Goal: Book appointment/travel/reservation

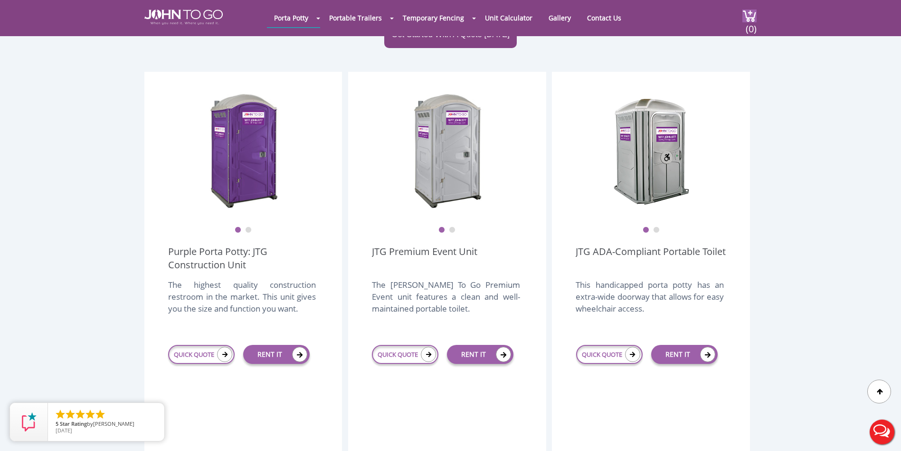
scroll to position [238, 0]
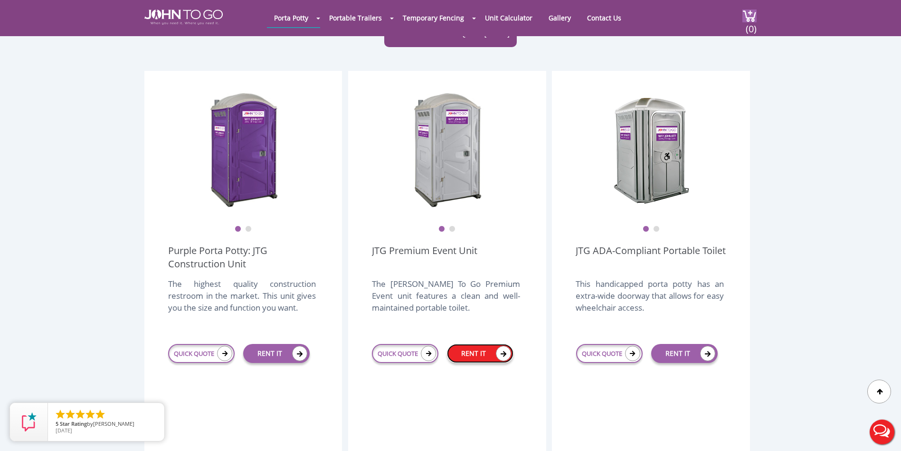
click at [461, 344] on link "RENT IT" at bounding box center [480, 353] width 67 height 19
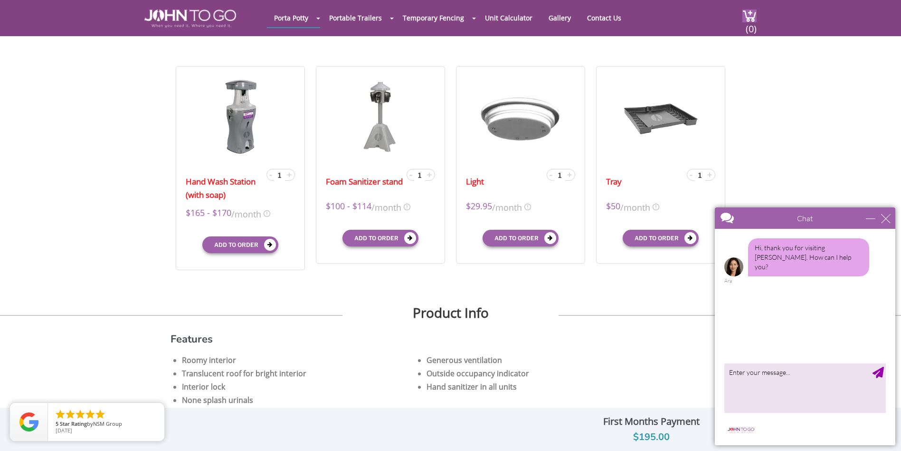
scroll to position [282, 0]
click at [887, 224] on div "Chat" at bounding box center [805, 217] width 181 height 21
click at [889, 213] on div "close" at bounding box center [887, 218] width 10 height 10
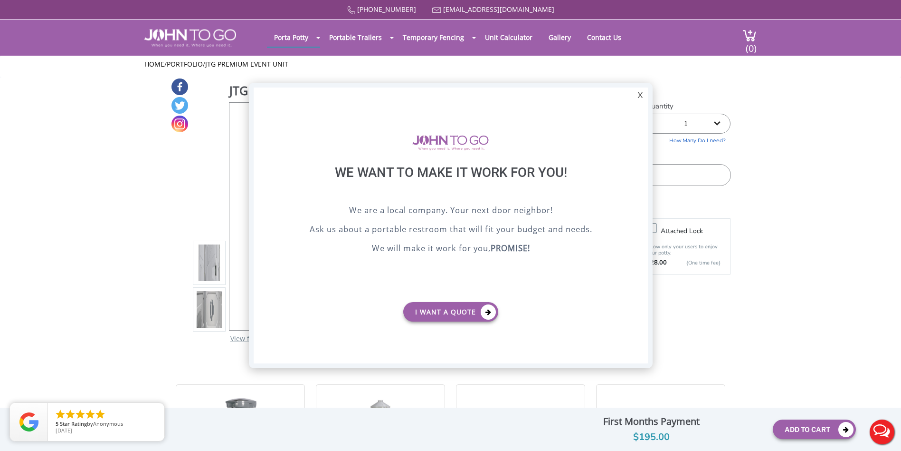
scroll to position [0, 0]
click at [642, 98] on div "X" at bounding box center [640, 95] width 15 height 16
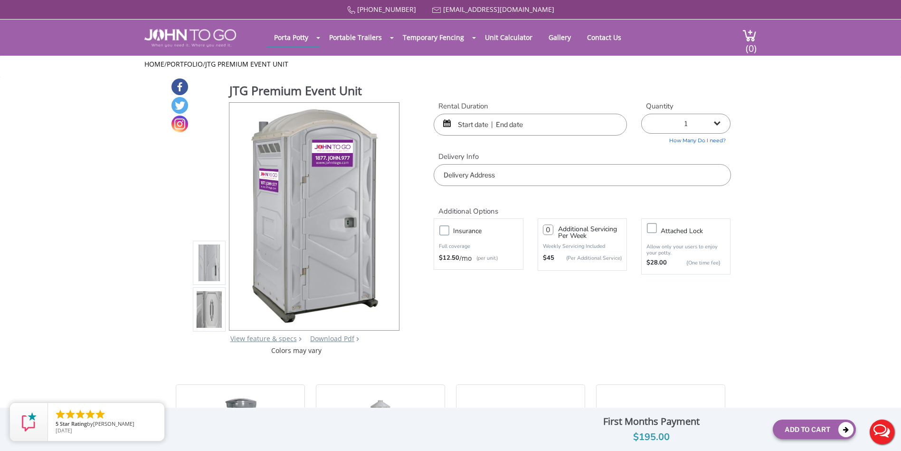
click at [477, 128] on input "text" at bounding box center [530, 125] width 193 height 22
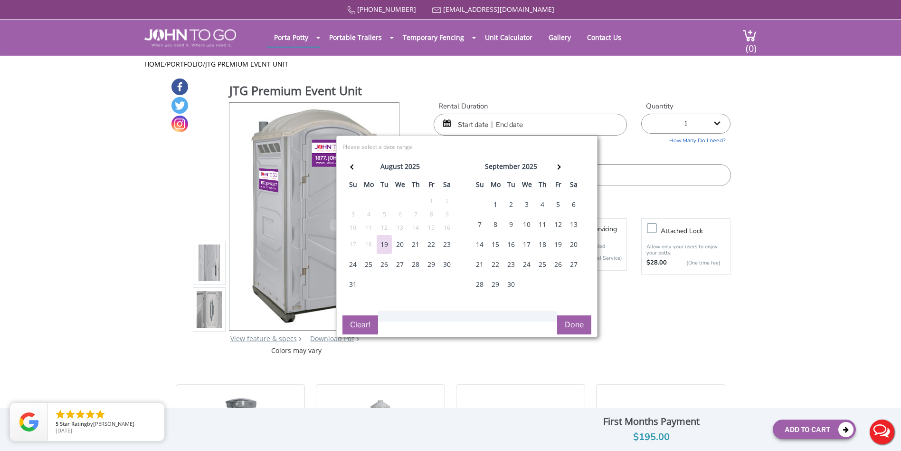
click at [446, 246] on div "23" at bounding box center [447, 244] width 15 height 19
click at [350, 264] on div "24" at bounding box center [352, 264] width 15 height 19
type input "[DATE] to [DATE]"
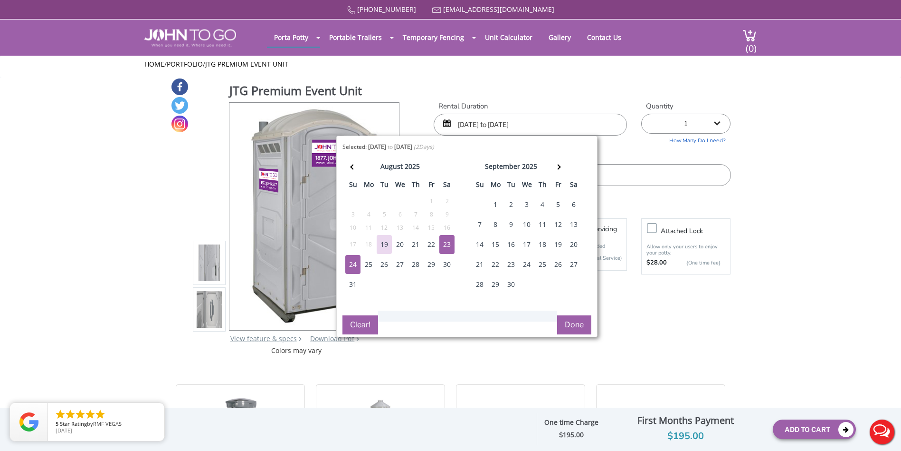
click at [573, 323] on button "Done" at bounding box center [574, 324] width 34 height 19
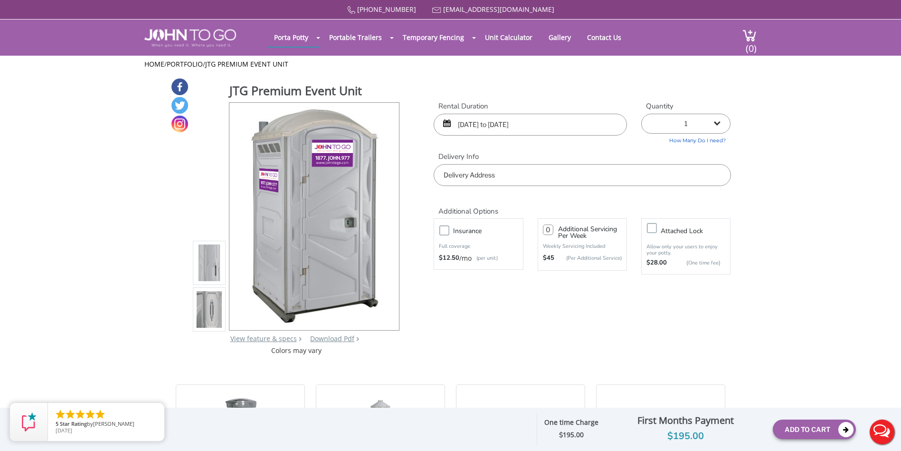
click at [528, 172] on input "text" at bounding box center [582, 175] width 297 height 22
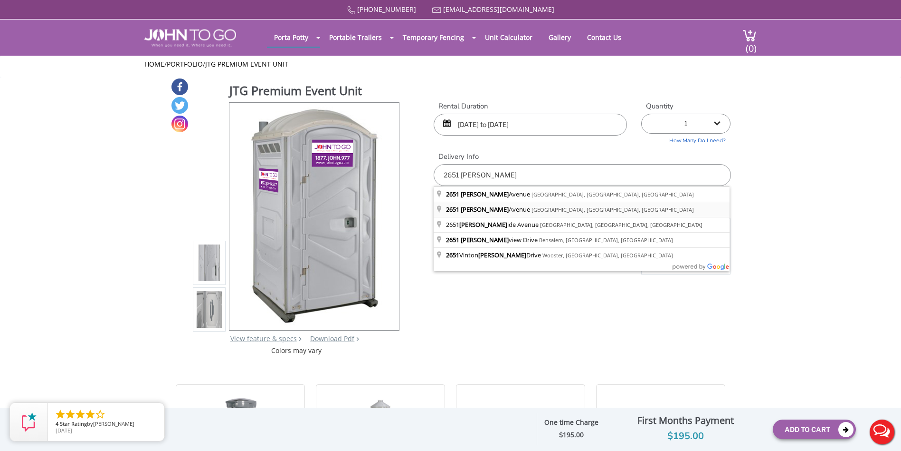
type input "[STREET_ADDRESS][PERSON_NAME]"
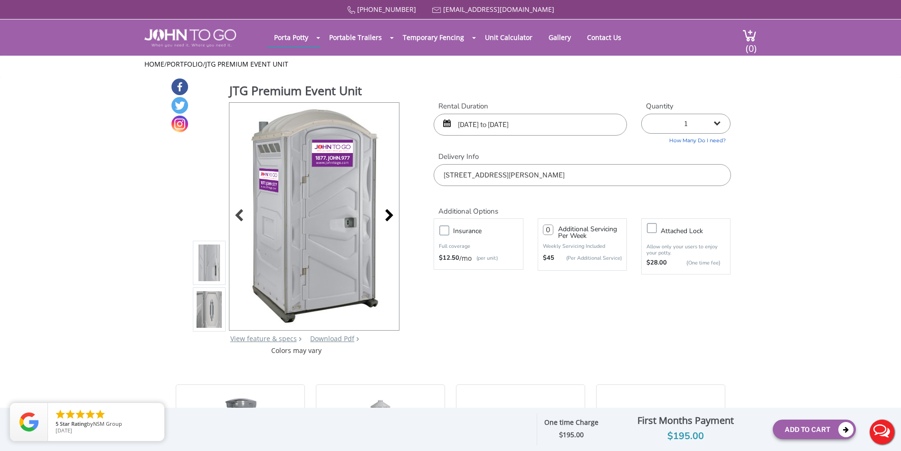
click at [391, 213] on div at bounding box center [386, 216] width 13 height 13
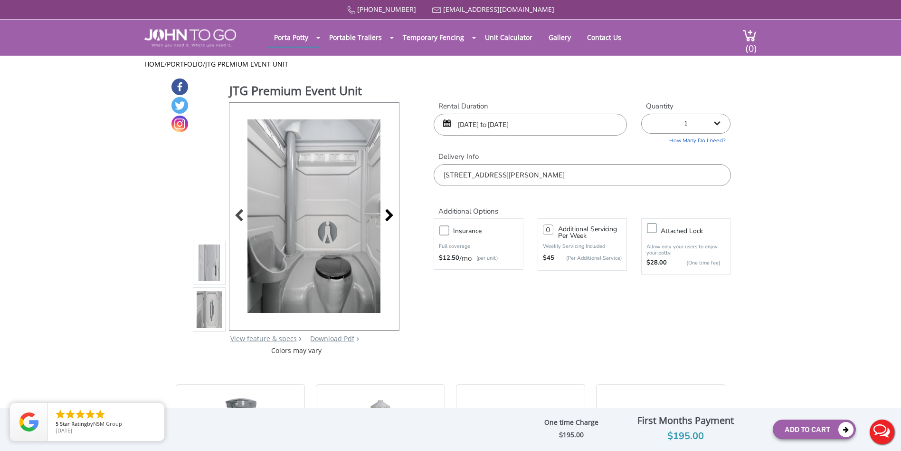
click at [391, 213] on div at bounding box center [386, 216] width 13 height 13
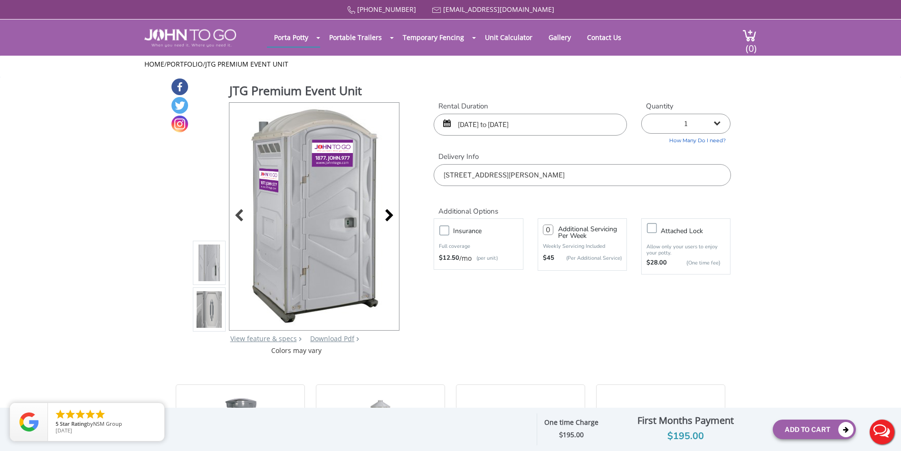
click at [391, 213] on div at bounding box center [386, 216] width 13 height 13
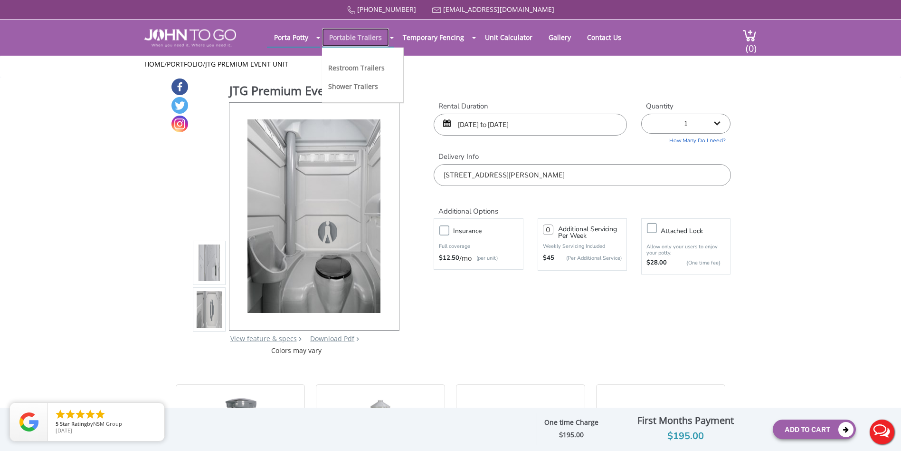
click at [356, 32] on link "Portable Trailers" at bounding box center [355, 37] width 67 height 19
click at [438, 331] on div "JTG Premium Event Unit View feature & specs Download Pdf Product PDF Addon PDF …" at bounding box center [451, 216] width 561 height 278
click at [262, 90] on h1 "JTG Premium Event Unit" at bounding box center [315, 91] width 171 height 19
click at [212, 35] on img at bounding box center [190, 38] width 92 height 18
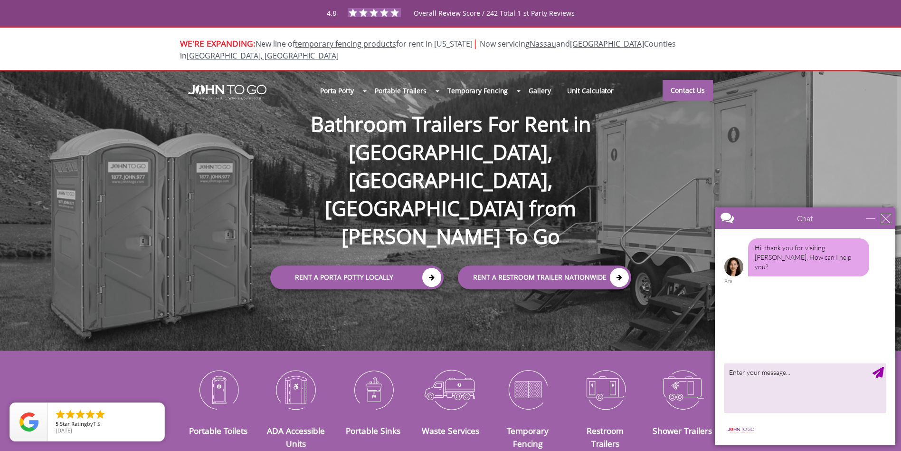
click at [885, 219] on div "close" at bounding box center [887, 218] width 10 height 10
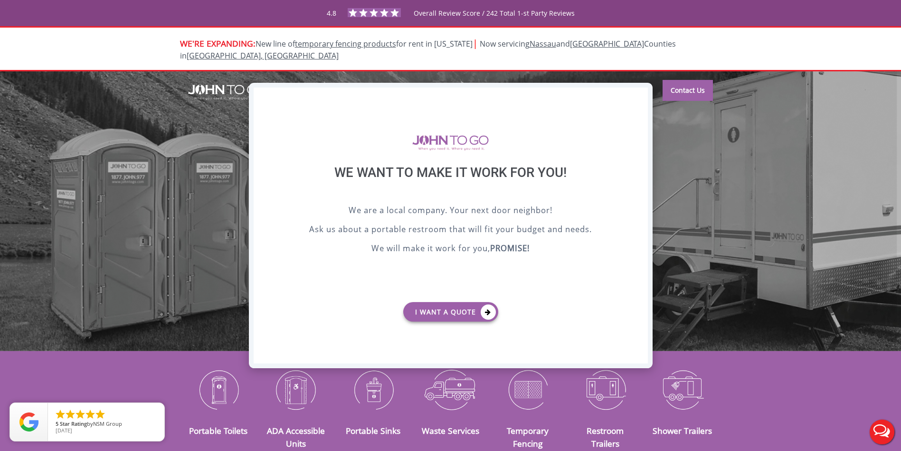
click at [639, 99] on div "X" at bounding box center [640, 95] width 15 height 16
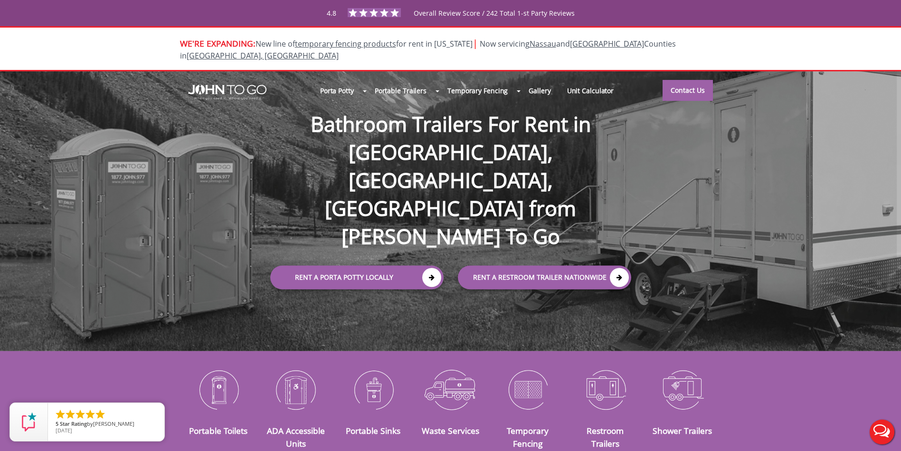
click at [415, 133] on h1 "Bathroom Trailers For Rent in NY, NJ, FL from John To Go" at bounding box center [451, 164] width 380 height 171
click at [491, 281] on div "Porta Potty Portable Toilets ADA Accessible Units Portable Sinks Waste Services…" at bounding box center [450, 210] width 901 height 279
